Goal: Information Seeking & Learning: Learn about a topic

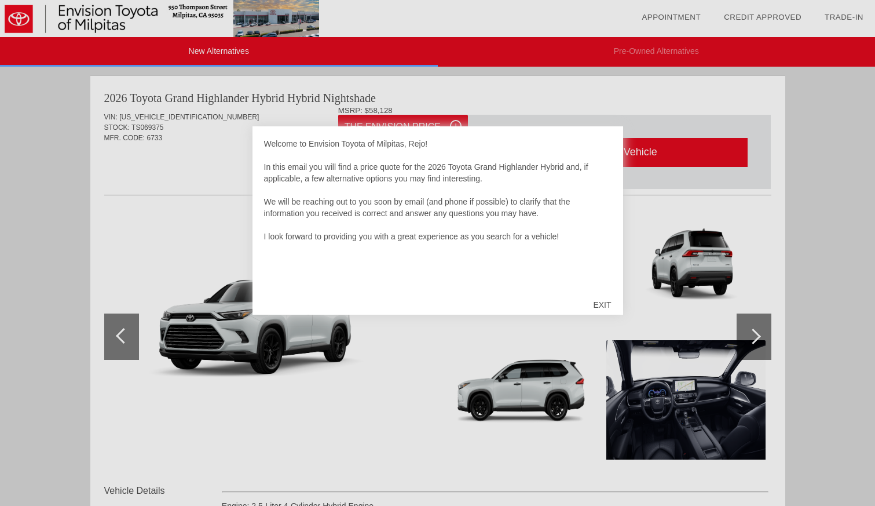
click at [600, 309] on div "EXIT" at bounding box center [602, 304] width 41 height 35
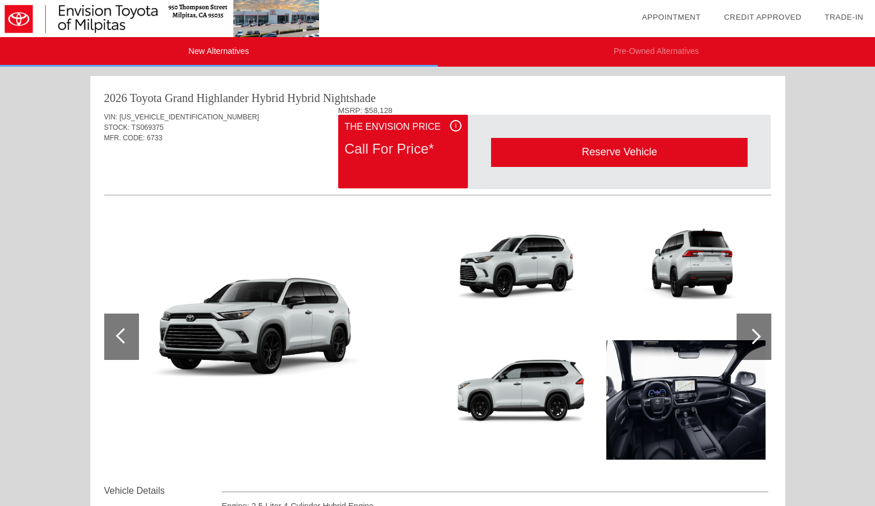
click at [423, 171] on div "i The Envision Price Call For Price*" at bounding box center [403, 152] width 130 height 74
click at [455, 127] on div "i" at bounding box center [456, 126] width 12 height 12
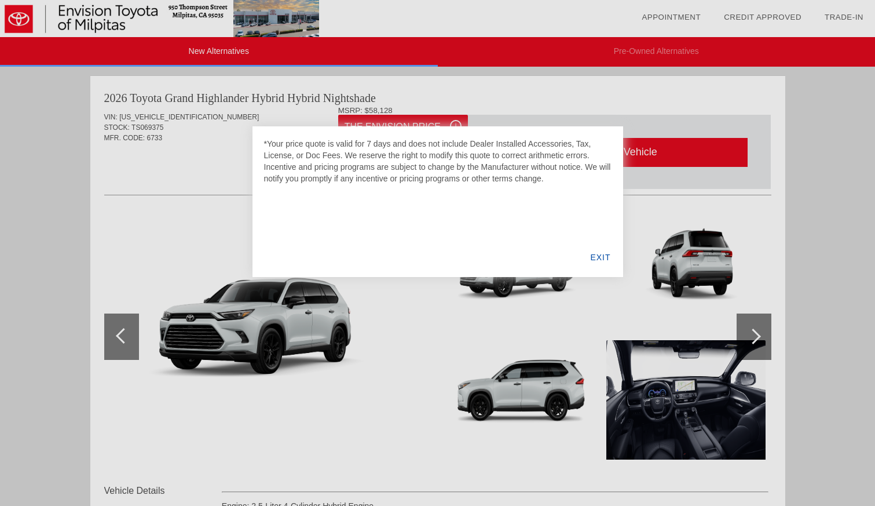
click at [605, 257] on div "EXIT" at bounding box center [600, 256] width 45 height 39
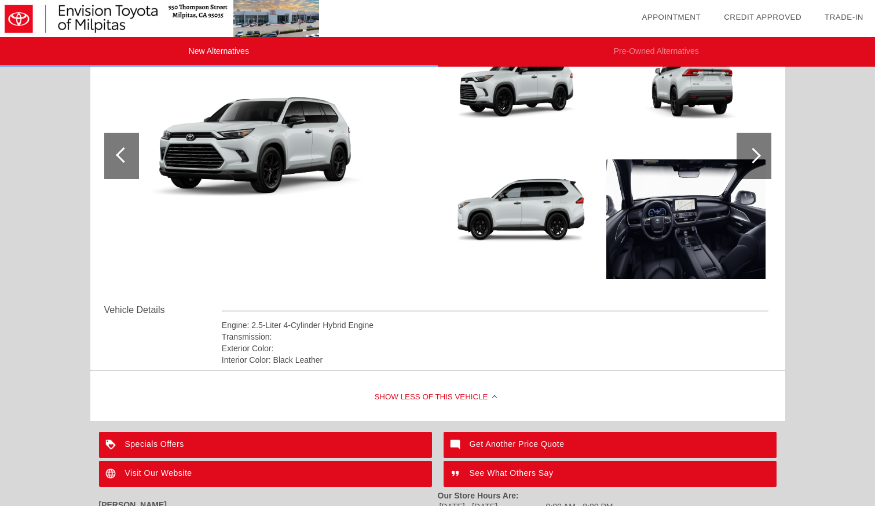
scroll to position [283, 0]
